Goal: Transaction & Acquisition: Purchase product/service

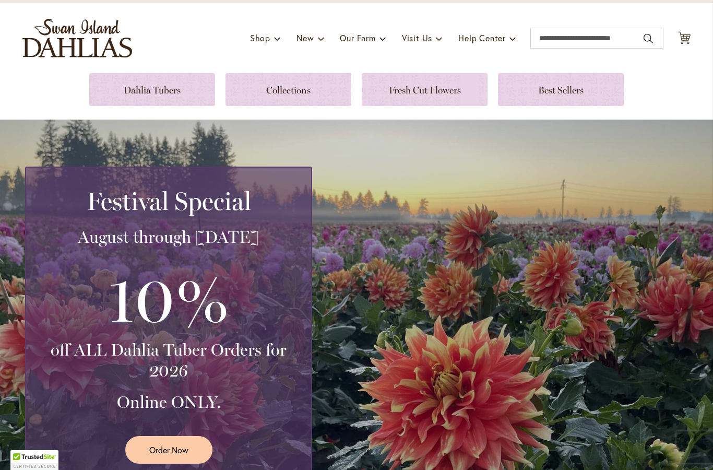
scroll to position [56, 0]
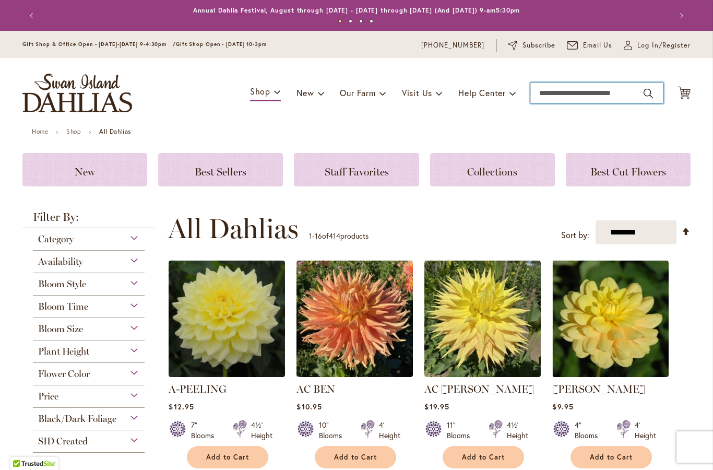
click at [571, 92] on input "Search" at bounding box center [596, 92] width 133 height 21
type input "*******"
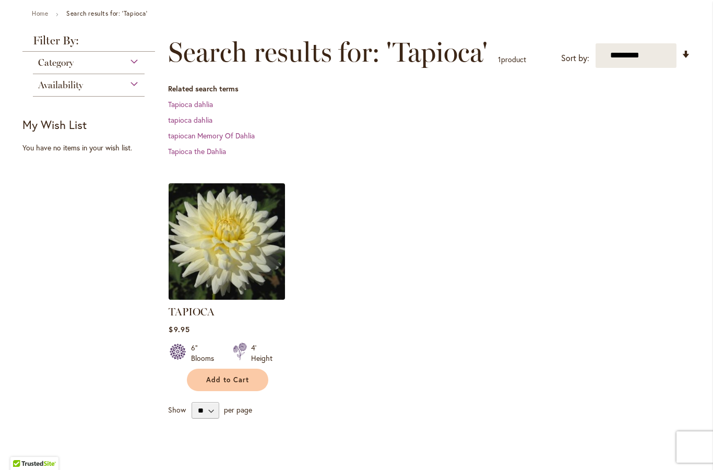
scroll to position [133, 0]
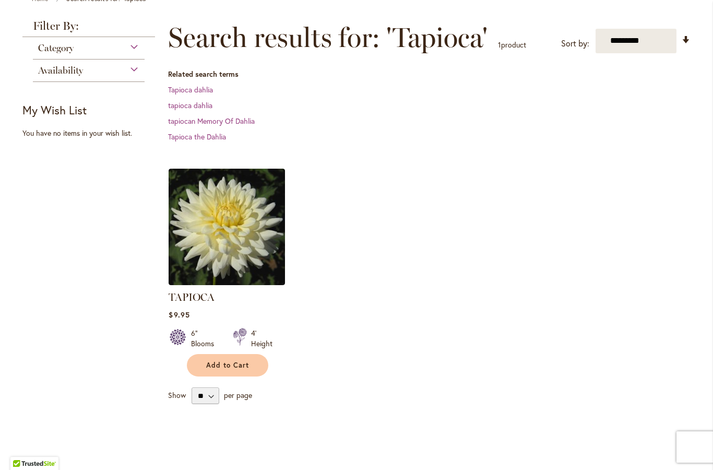
click at [225, 365] on span "Add to Cart" at bounding box center [227, 365] width 43 height 9
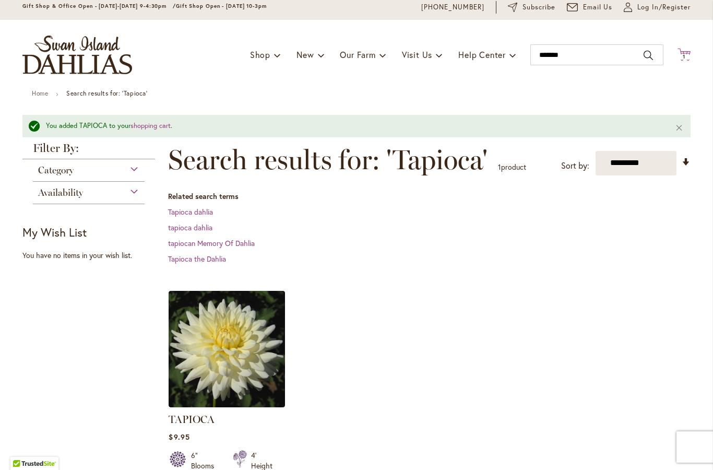
scroll to position [22, 0]
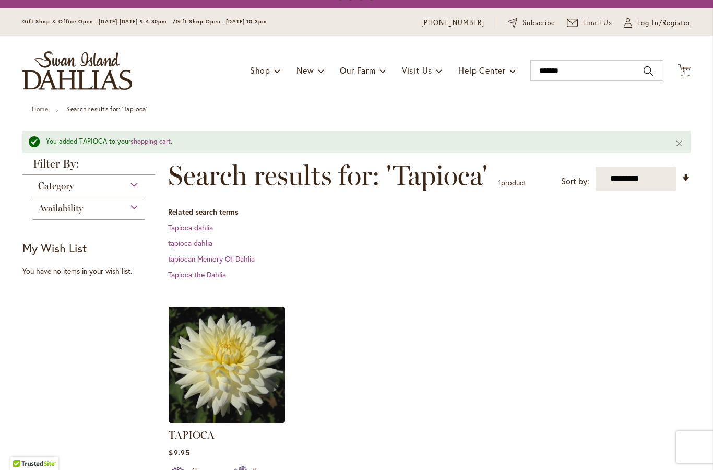
click at [668, 26] on span "Log In/Register" at bounding box center [663, 23] width 53 height 10
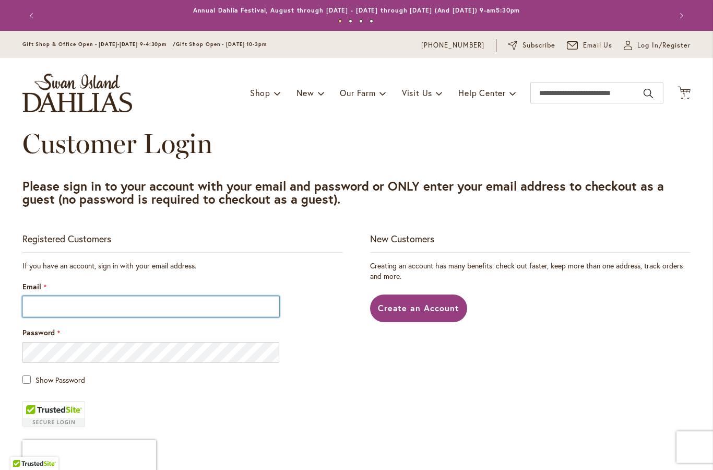
type input "**********"
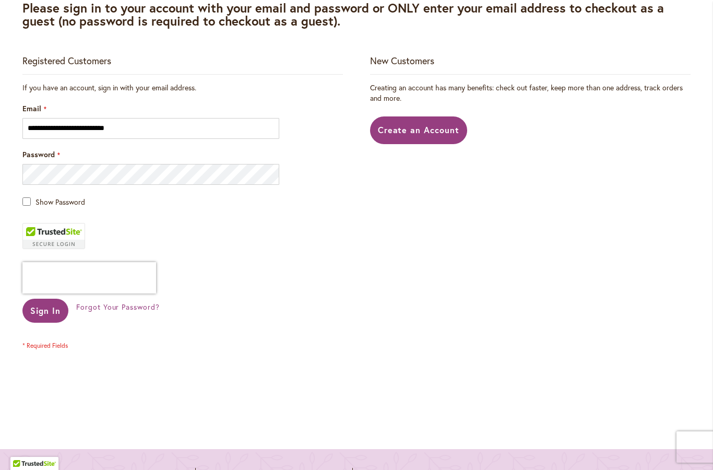
scroll to position [270, 0]
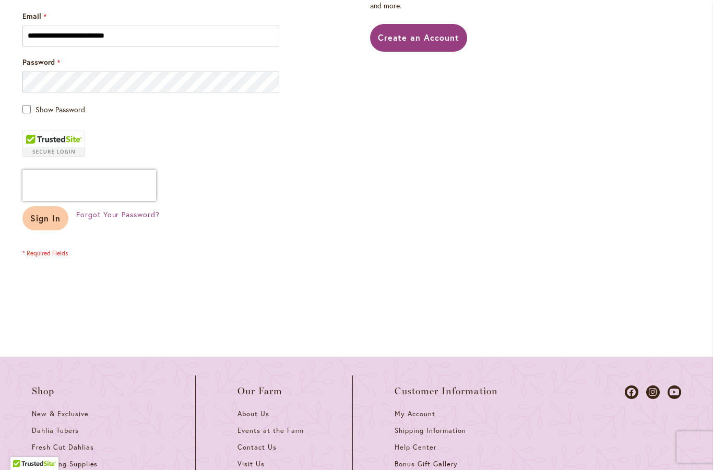
click at [53, 222] on span "Sign In" at bounding box center [45, 217] width 30 height 11
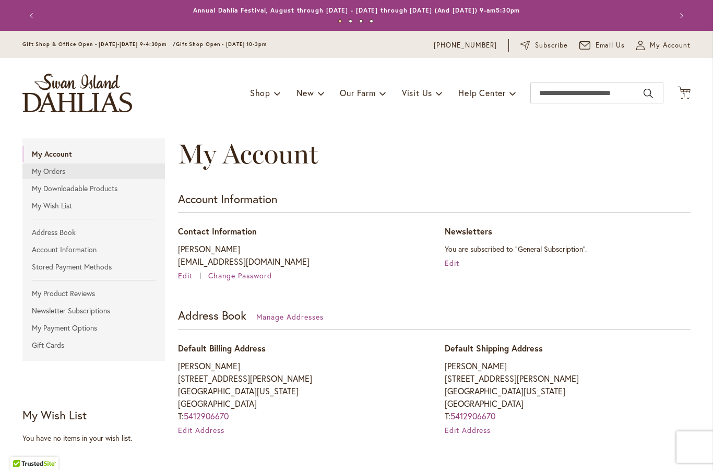
click at [41, 170] on link "My Orders" at bounding box center [93, 171] width 142 height 16
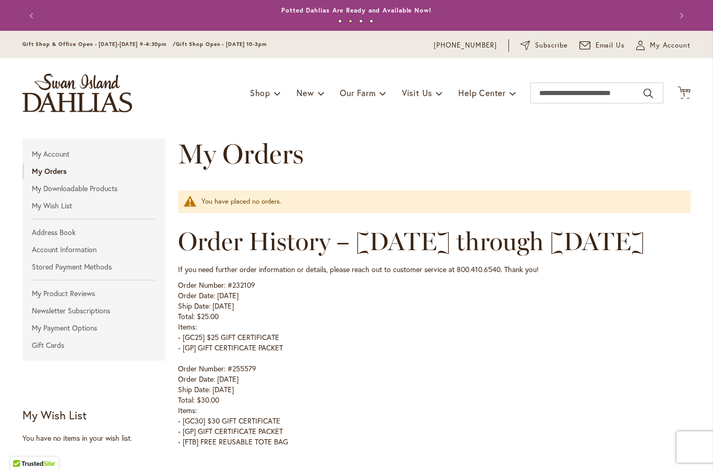
click at [236, 203] on span "You have placed no orders." at bounding box center [241, 201] width 80 height 9
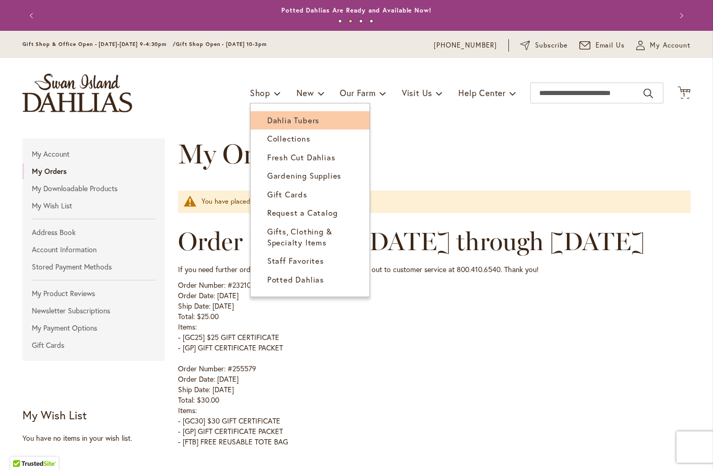
click at [279, 125] on span "Dahlia Tubers" at bounding box center [293, 120] width 52 height 10
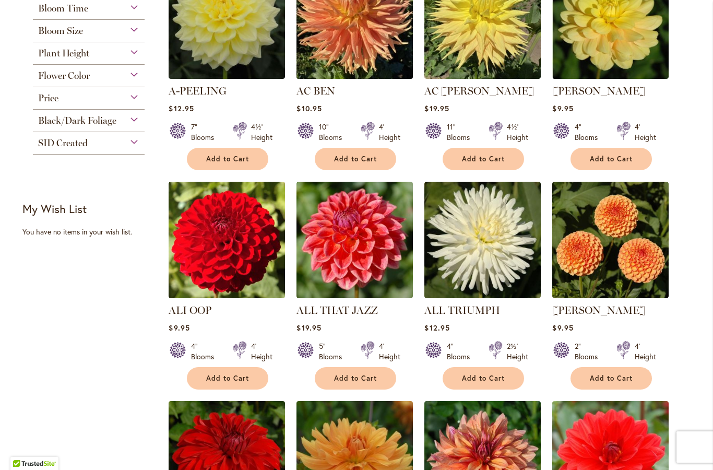
scroll to position [346, 0]
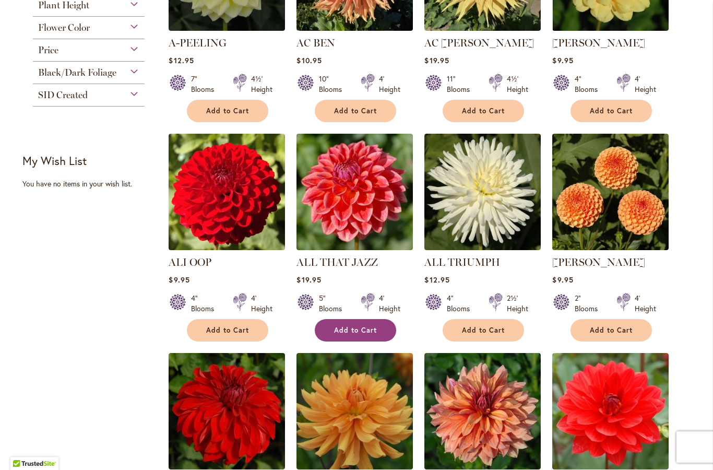
click at [359, 323] on button "Add to Cart" at bounding box center [355, 330] width 81 height 22
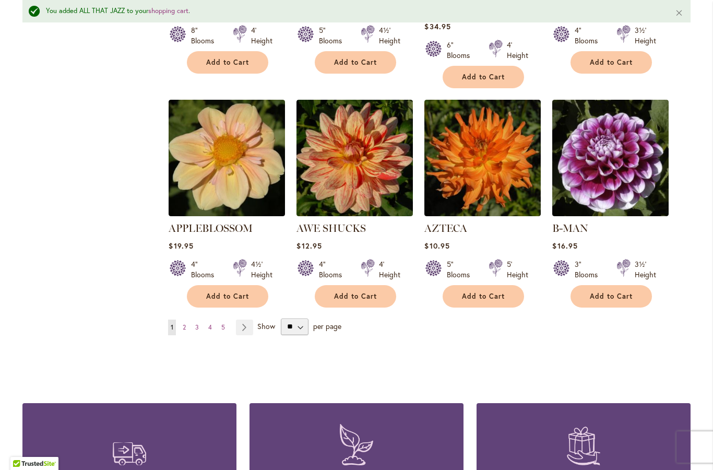
scroll to position [869, 0]
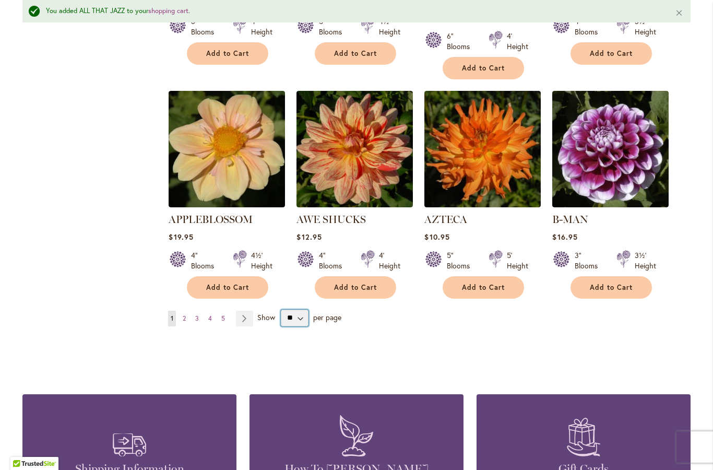
select select "**"
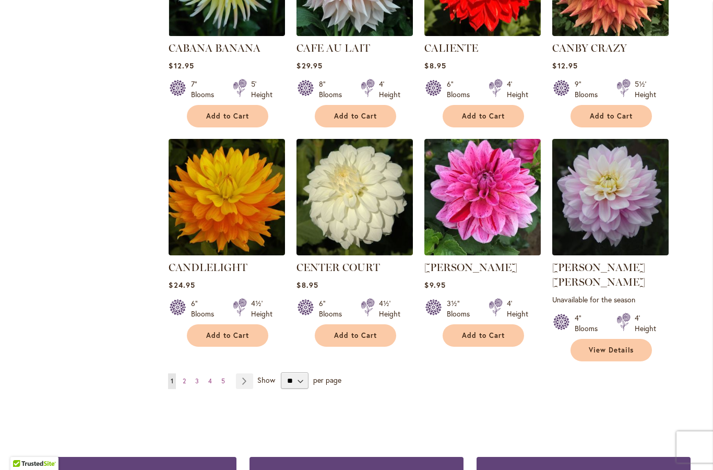
scroll to position [3457, 0]
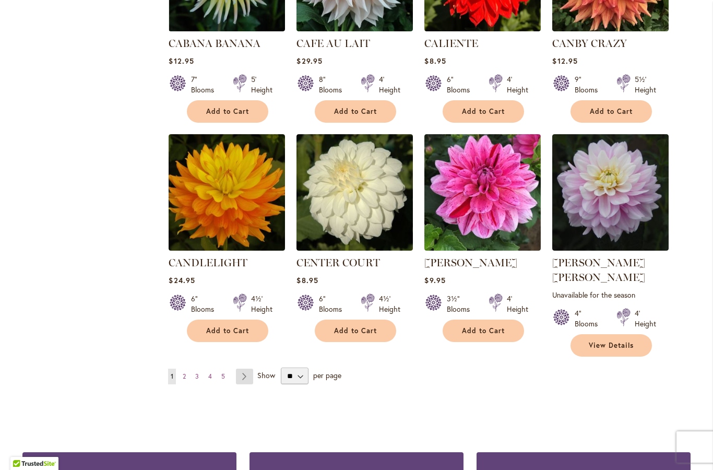
click at [244, 368] on link "Page Next" at bounding box center [244, 376] width 17 height 16
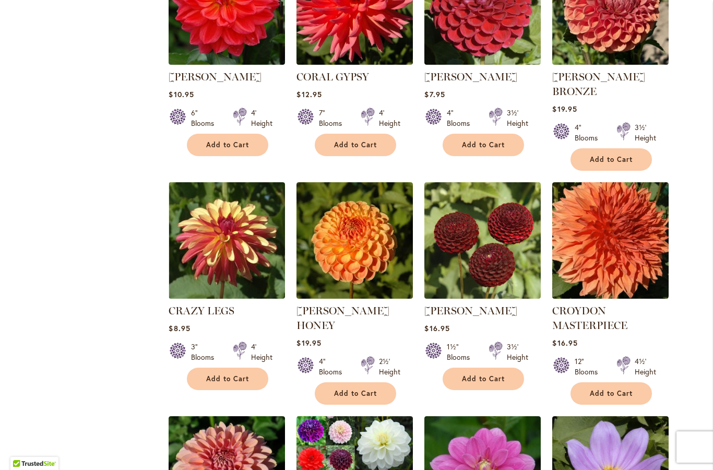
scroll to position [1300, 0]
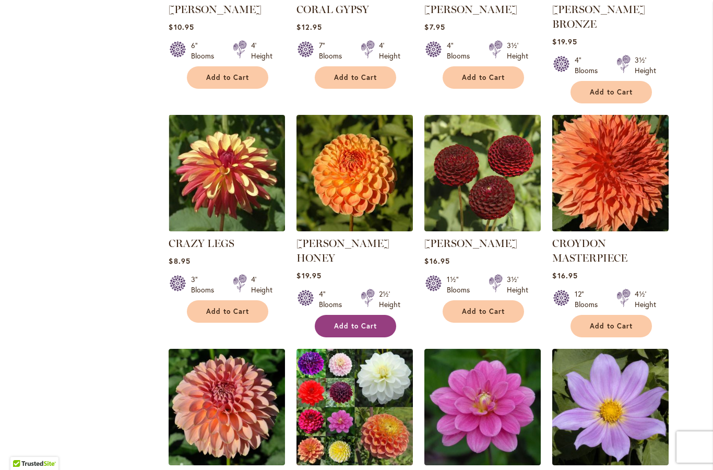
click at [348, 321] on span "Add to Cart" at bounding box center [355, 325] width 43 height 9
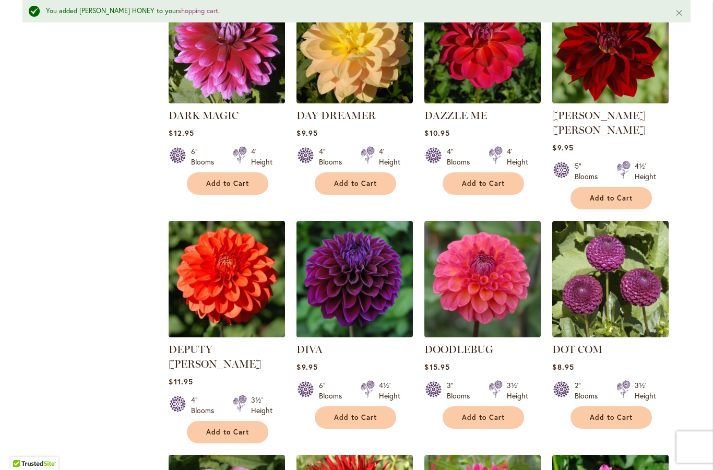
scroll to position [2216, 0]
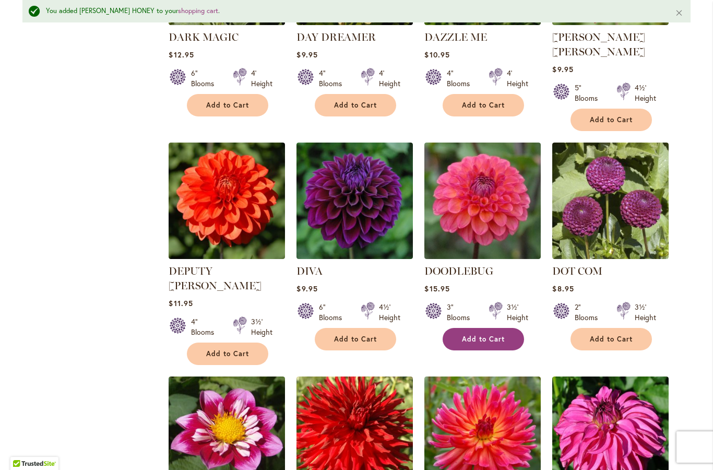
click at [488, 328] on button "Add to Cart" at bounding box center [482, 339] width 81 height 22
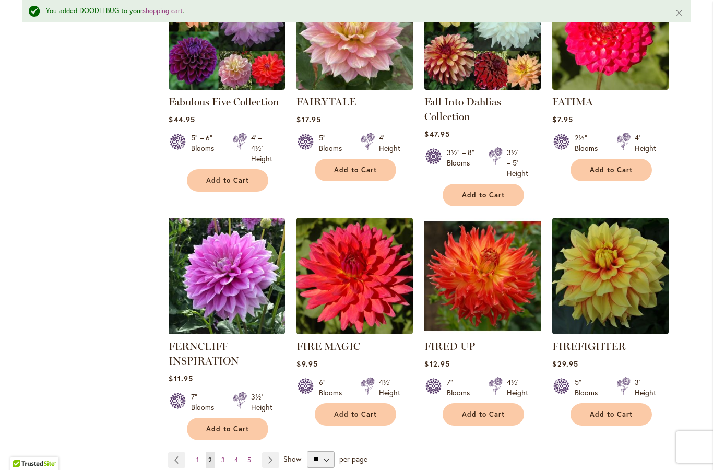
scroll to position [3520, 0]
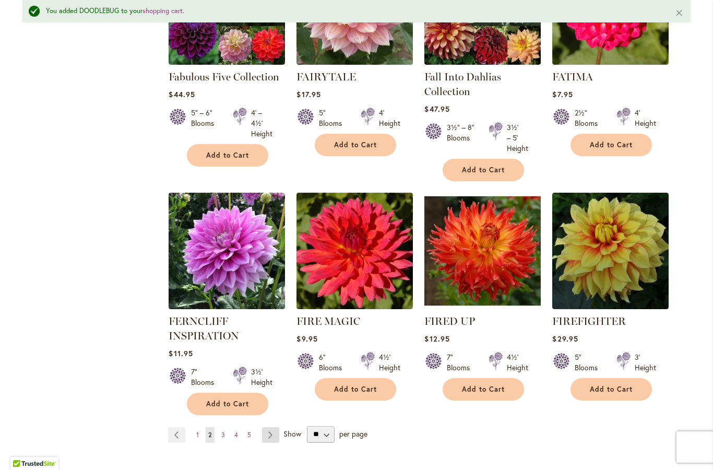
click at [273, 427] on link "Page Next" at bounding box center [270, 435] width 17 height 16
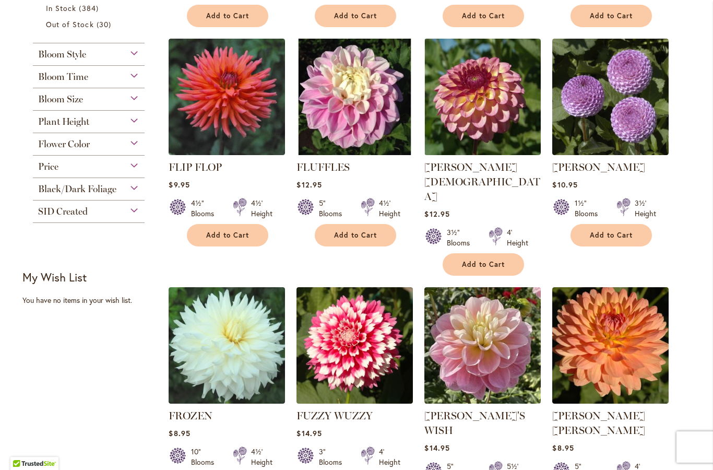
scroll to position [401, 0]
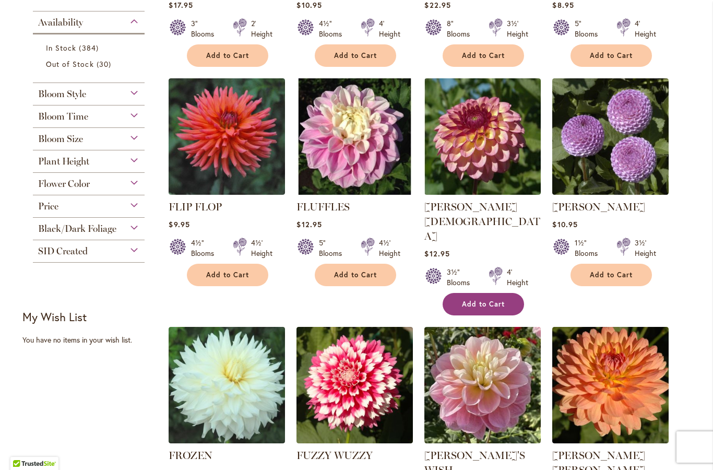
click at [478, 293] on button "Add to Cart" at bounding box center [482, 304] width 81 height 22
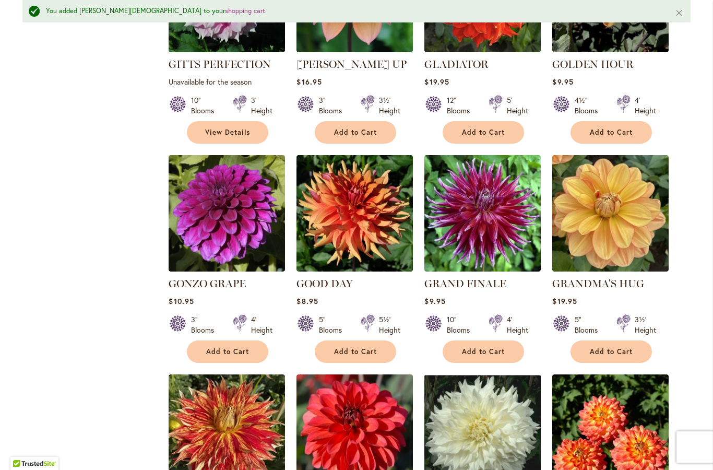
scroll to position [1741, 0]
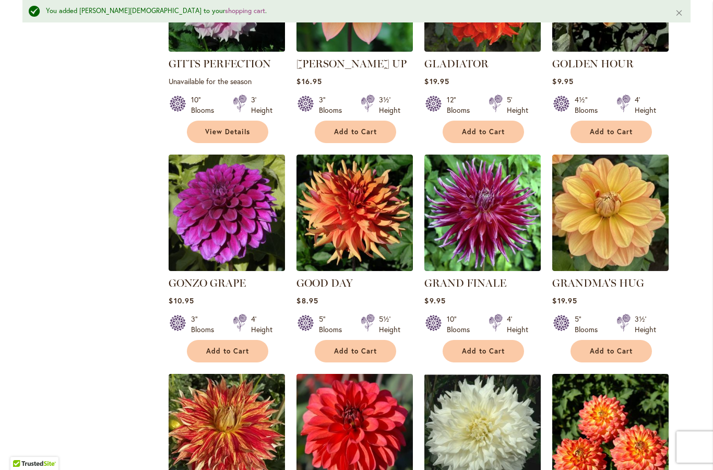
click at [218, 346] on span "Add to Cart" at bounding box center [227, 350] width 43 height 9
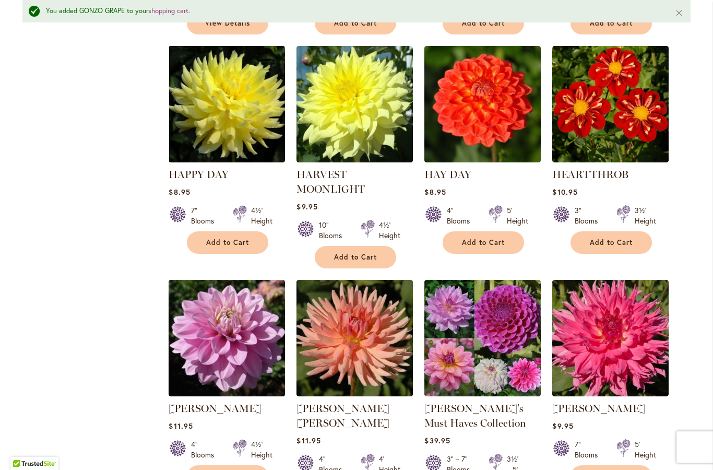
scroll to position [2288, 0]
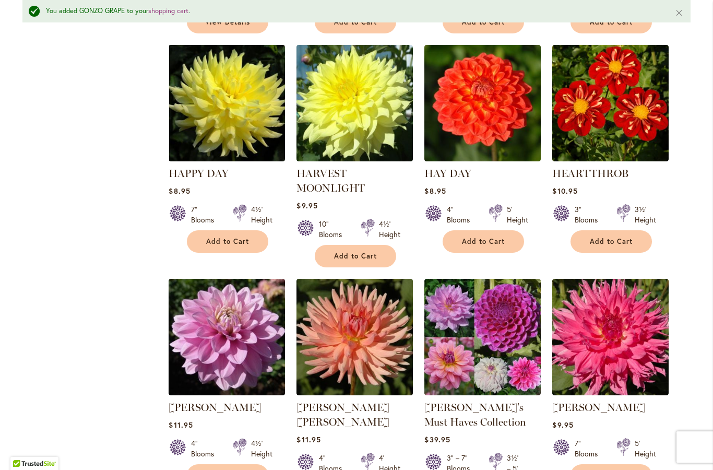
click at [223, 469] on span "Add to Cart" at bounding box center [227, 475] width 43 height 9
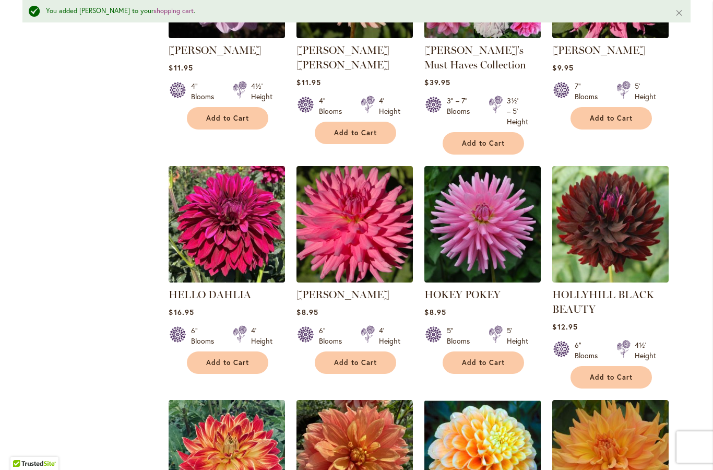
scroll to position [2657, 0]
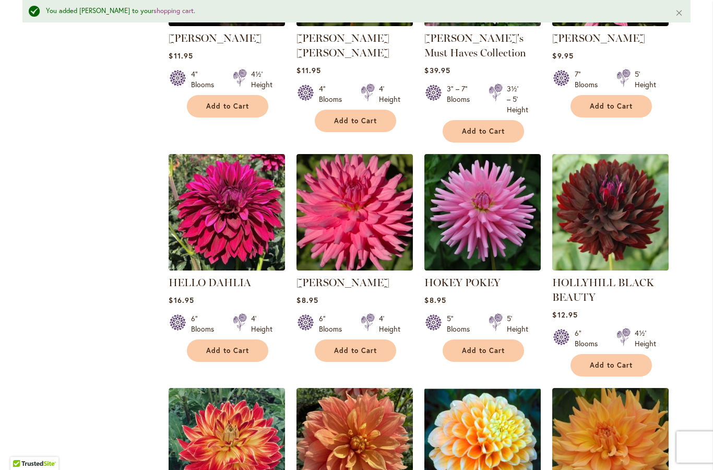
click at [355, 346] on span "Add to Cart" at bounding box center [355, 350] width 43 height 9
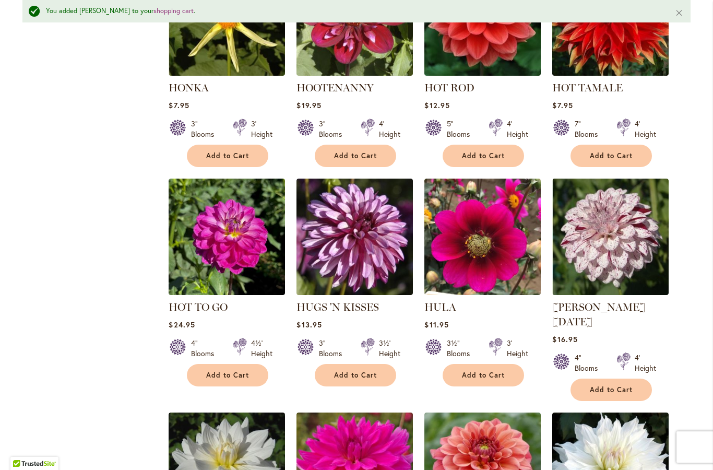
scroll to position [3305, 0]
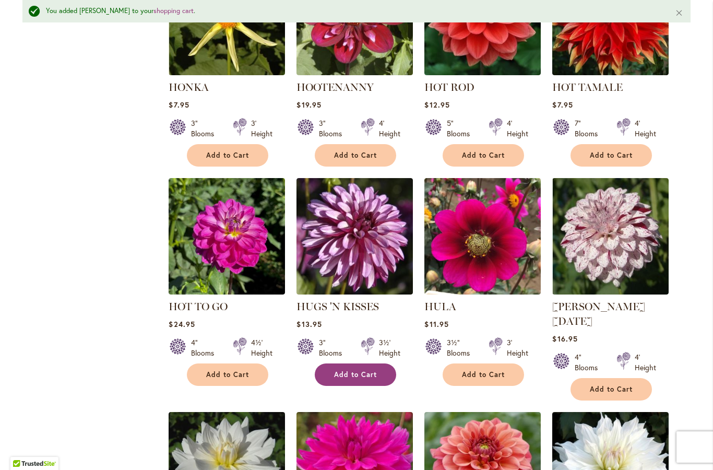
click at [364, 370] on span "Add to Cart" at bounding box center [355, 374] width 43 height 9
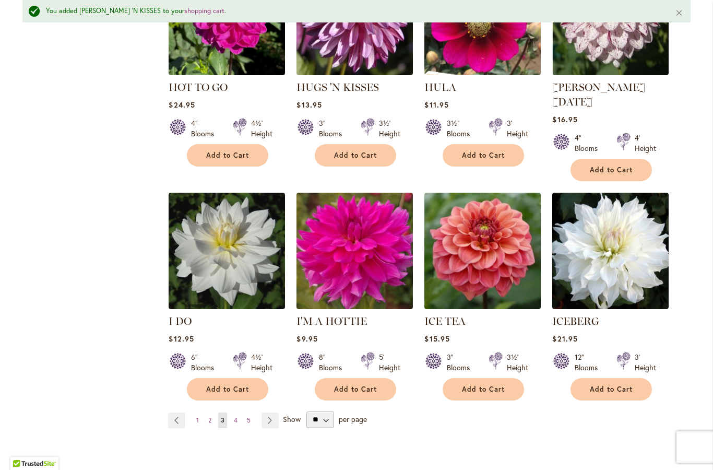
scroll to position [3525, 0]
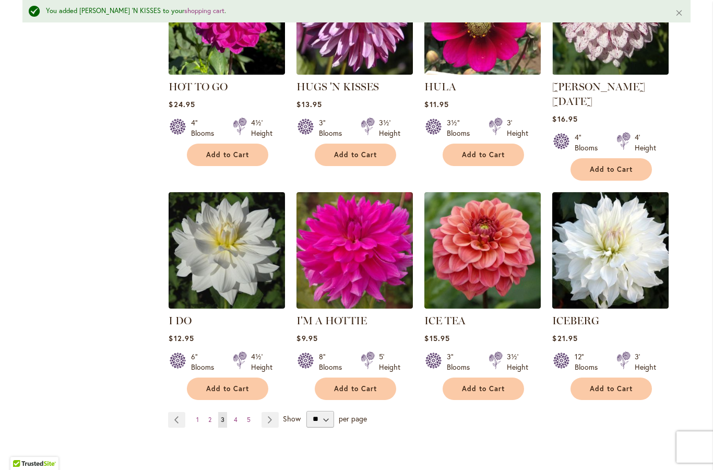
click at [492, 384] on span "Add to Cart" at bounding box center [483, 388] width 43 height 9
click at [272, 412] on link "Page Next" at bounding box center [269, 420] width 17 height 16
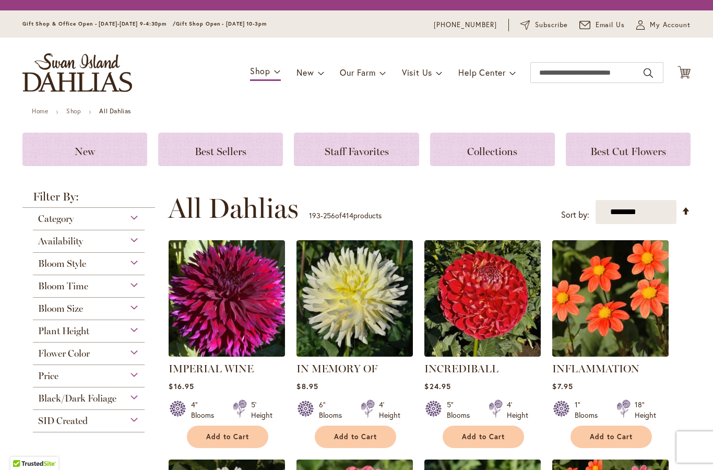
scroll to position [234, 0]
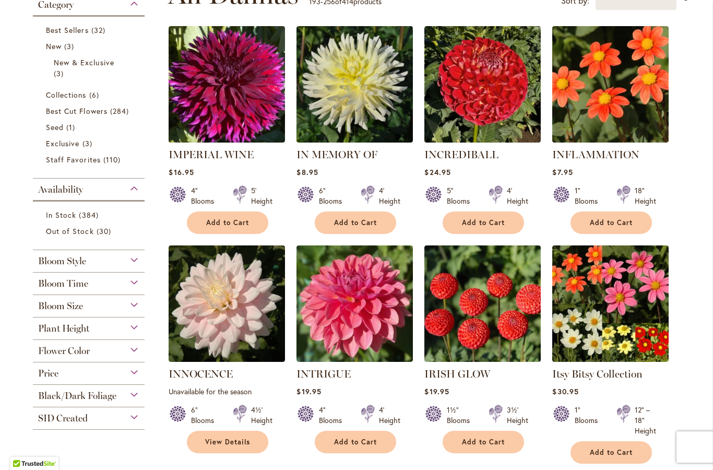
click at [333, 445] on button "Add to Cart" at bounding box center [355, 441] width 81 height 22
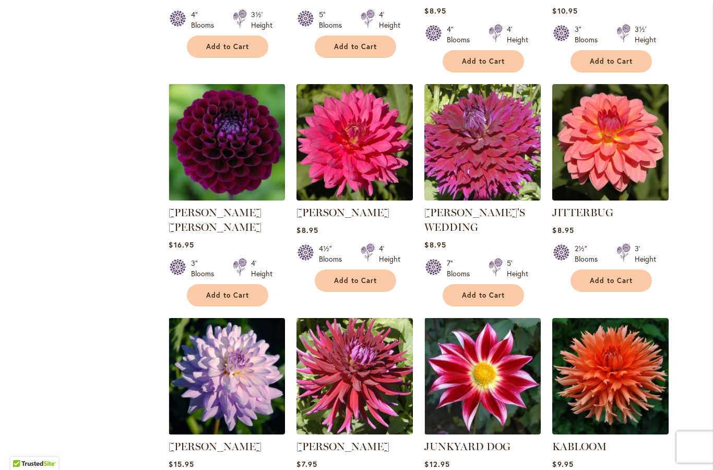
scroll to position [860, 0]
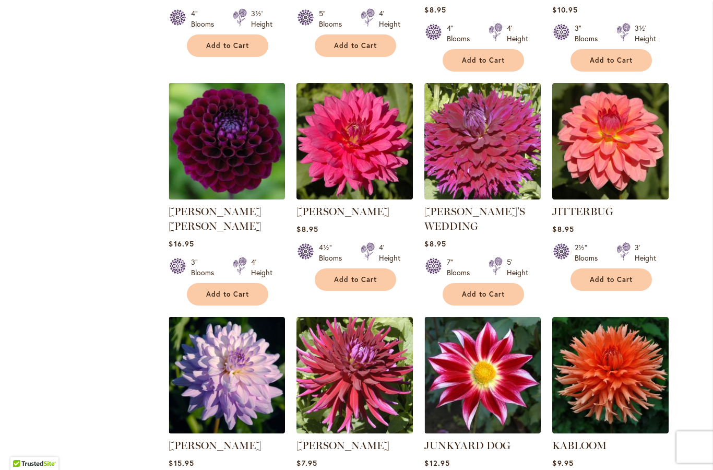
click at [613, 275] on span "Add to Cart" at bounding box center [611, 279] width 43 height 9
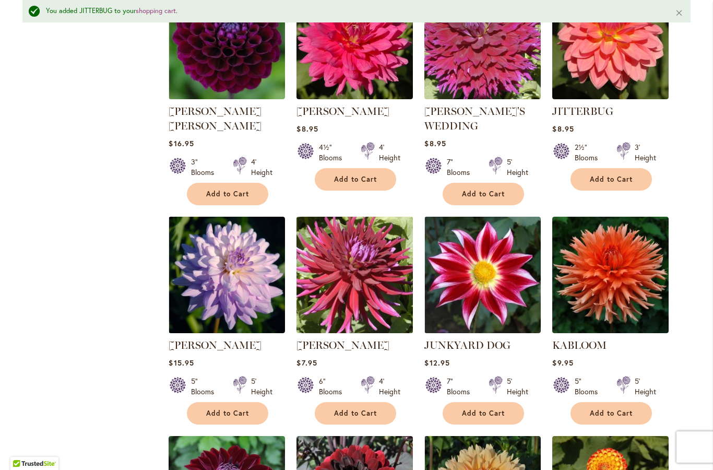
scroll to position [1041, 0]
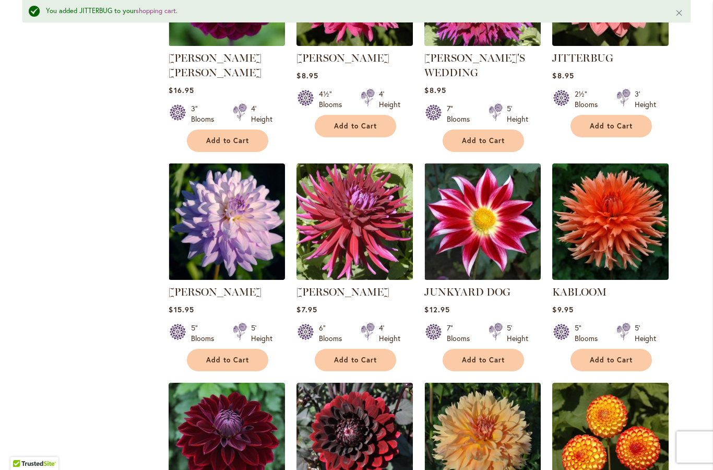
click at [226, 355] on span "Add to Cart" at bounding box center [227, 359] width 43 height 9
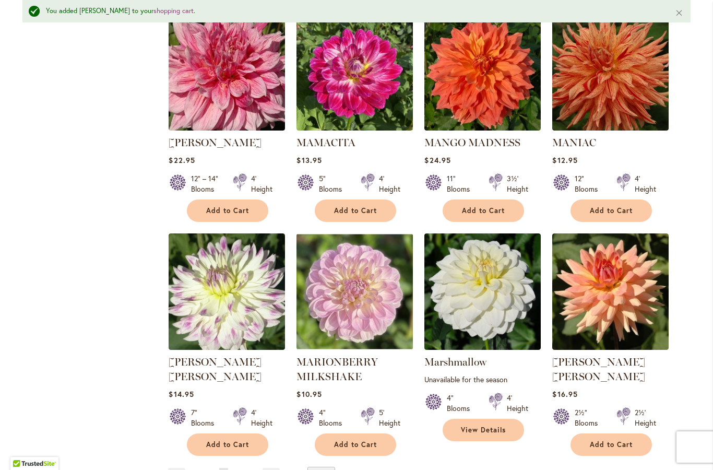
scroll to position [3474, 0]
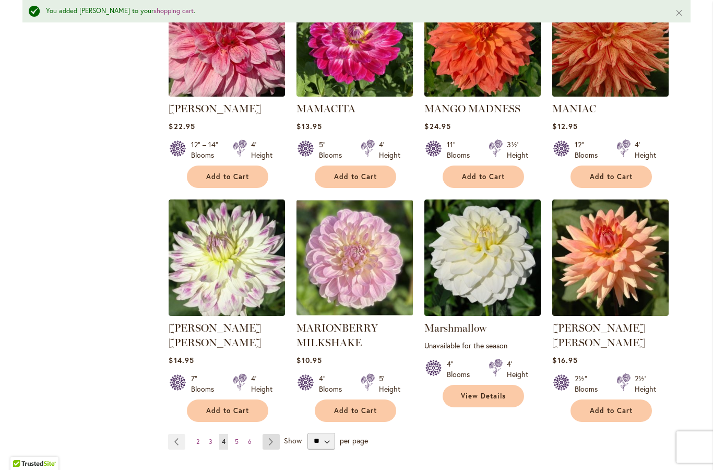
click at [274, 434] on link "Page Next" at bounding box center [270, 442] width 17 height 16
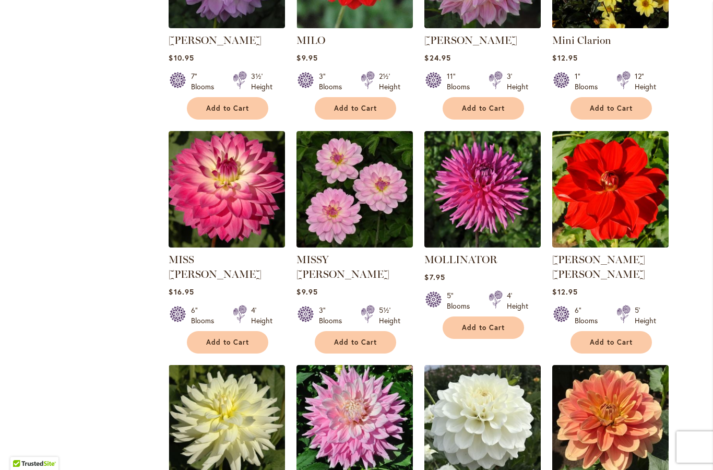
scroll to position [796, 0]
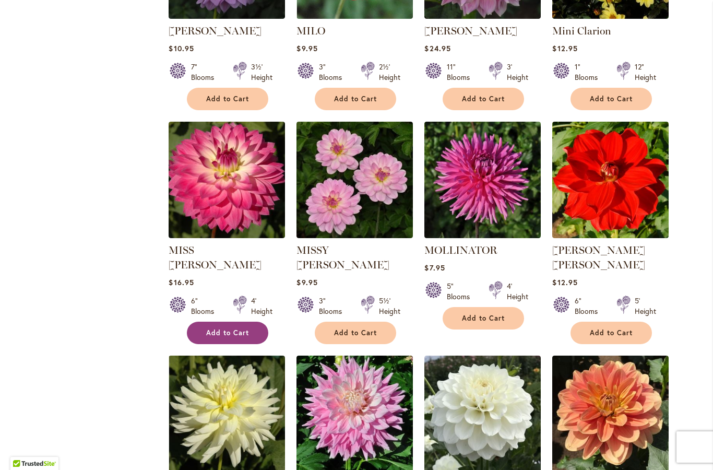
click at [228, 326] on button "Add to Cart" at bounding box center [227, 332] width 81 height 22
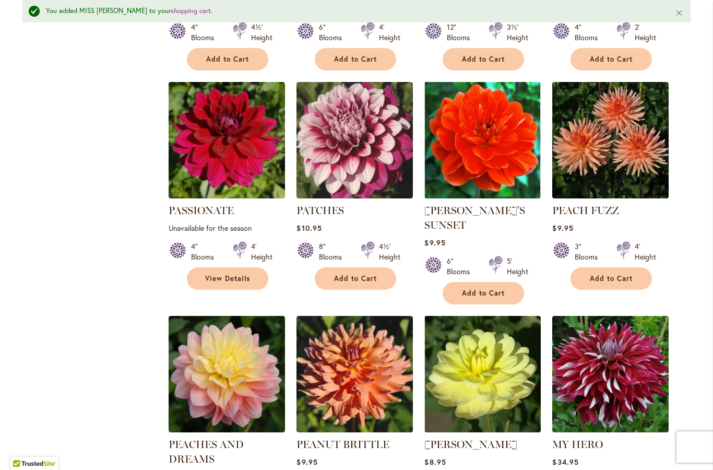
scroll to position [2659, 0]
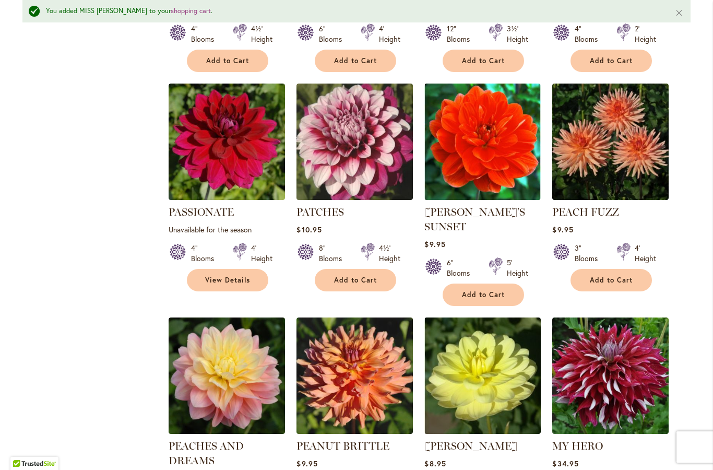
click at [613, 275] on span "Add to Cart" at bounding box center [611, 279] width 43 height 9
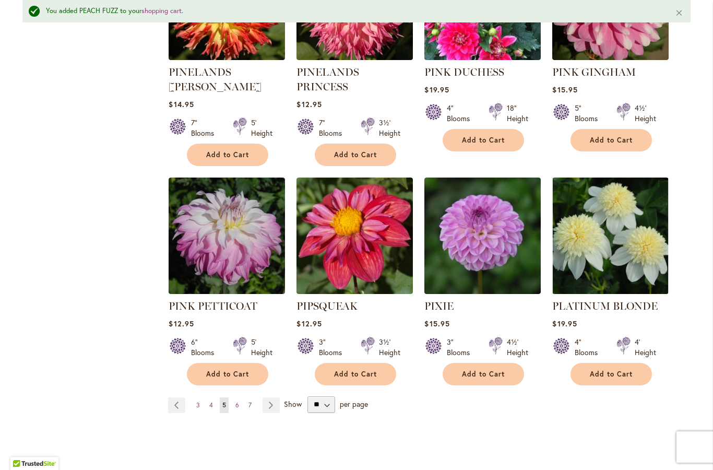
scroll to position [3500, 0]
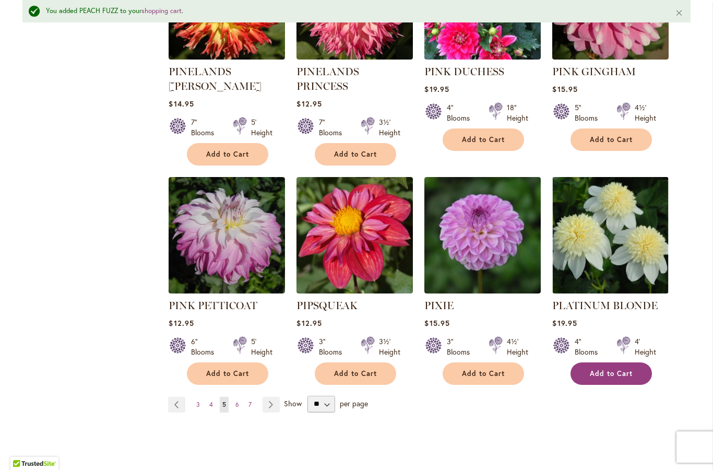
click at [603, 369] on span "Add to Cart" at bounding box center [611, 373] width 43 height 9
click at [267, 397] on link "Page Next" at bounding box center [270, 405] width 17 height 16
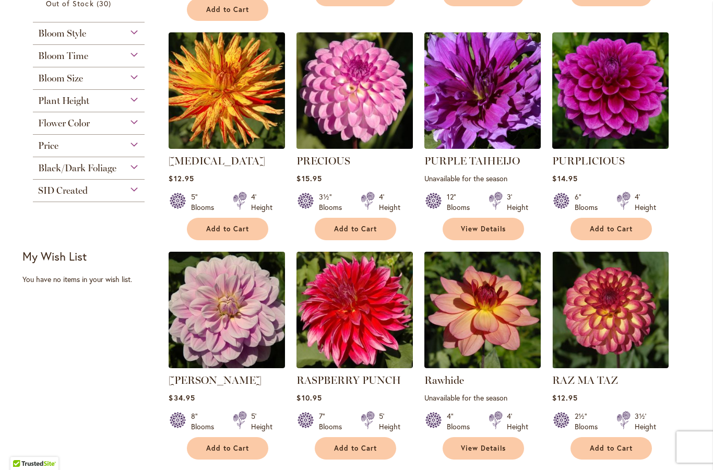
scroll to position [487, 0]
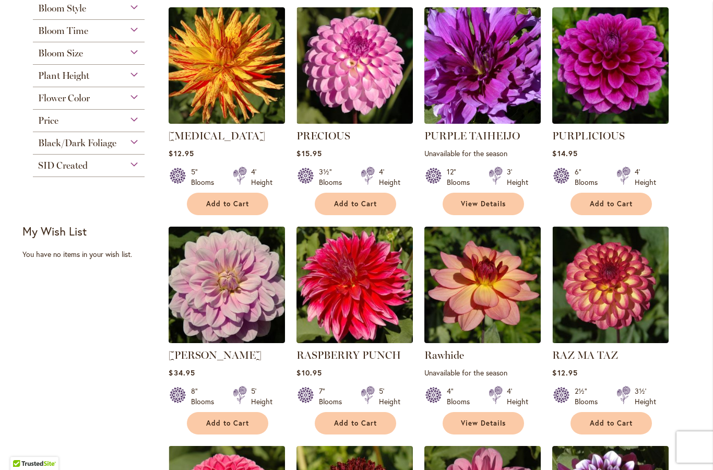
click at [352, 210] on button "Add to Cart" at bounding box center [355, 204] width 81 height 22
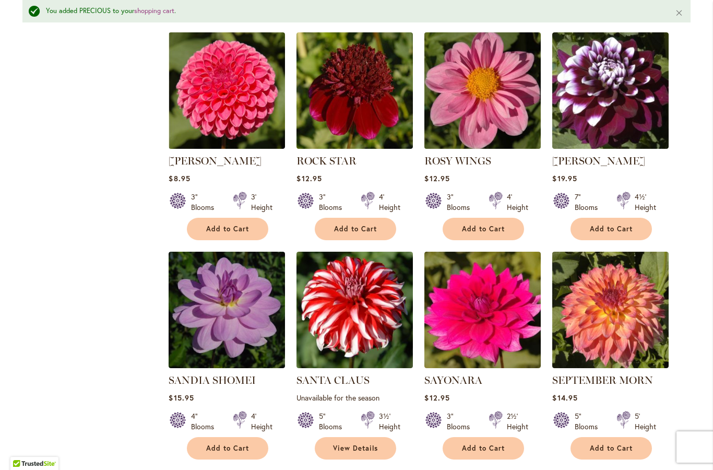
scroll to position [930, 0]
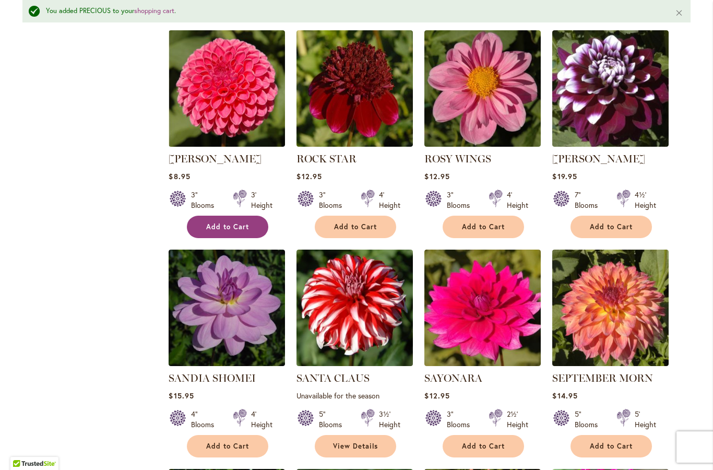
click at [220, 229] on span "Add to Cart" at bounding box center [227, 226] width 43 height 9
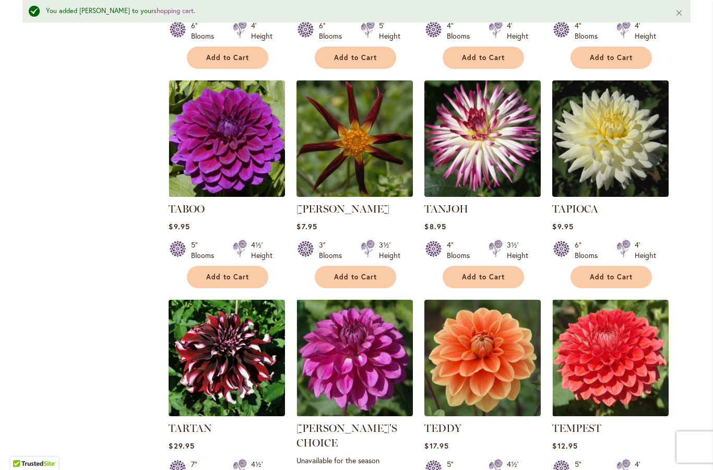
scroll to position [2885, 0]
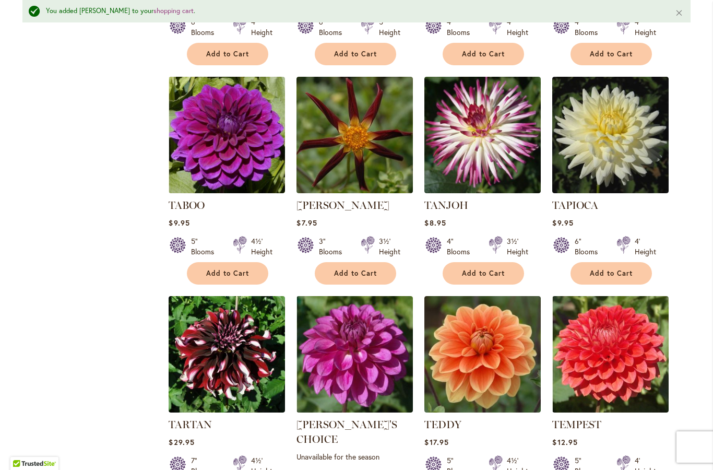
click at [210, 269] on span "Add to Cart" at bounding box center [227, 273] width 43 height 9
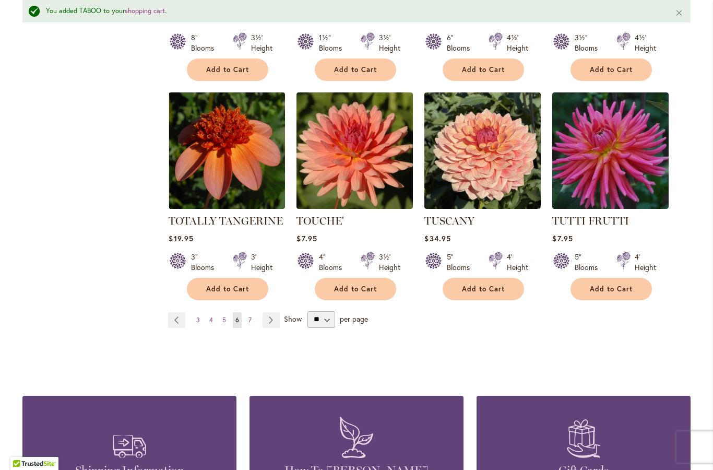
scroll to position [3543, 0]
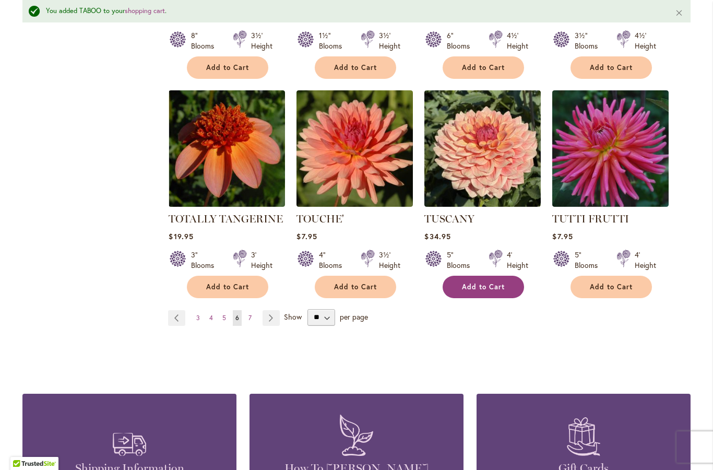
click at [478, 282] on span "Add to Cart" at bounding box center [483, 286] width 43 height 9
click at [269, 310] on link "Page Next" at bounding box center [270, 318] width 17 height 16
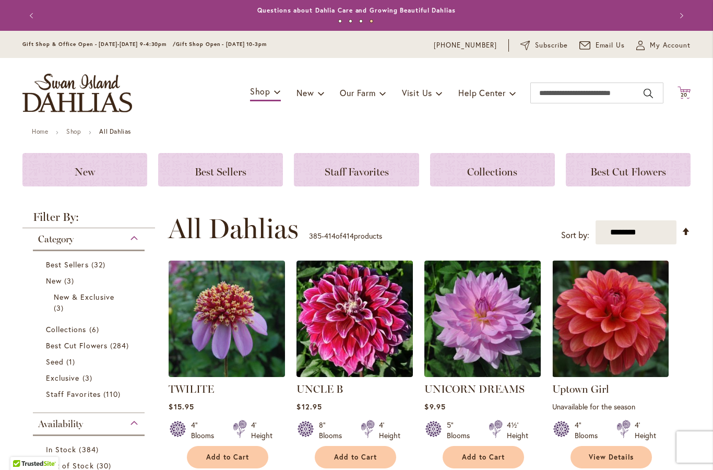
click at [683, 99] on span "Cart .cls-1 { fill: #231f20; }" at bounding box center [683, 93] width 13 height 14
